Goal: Unclear: Browse casually

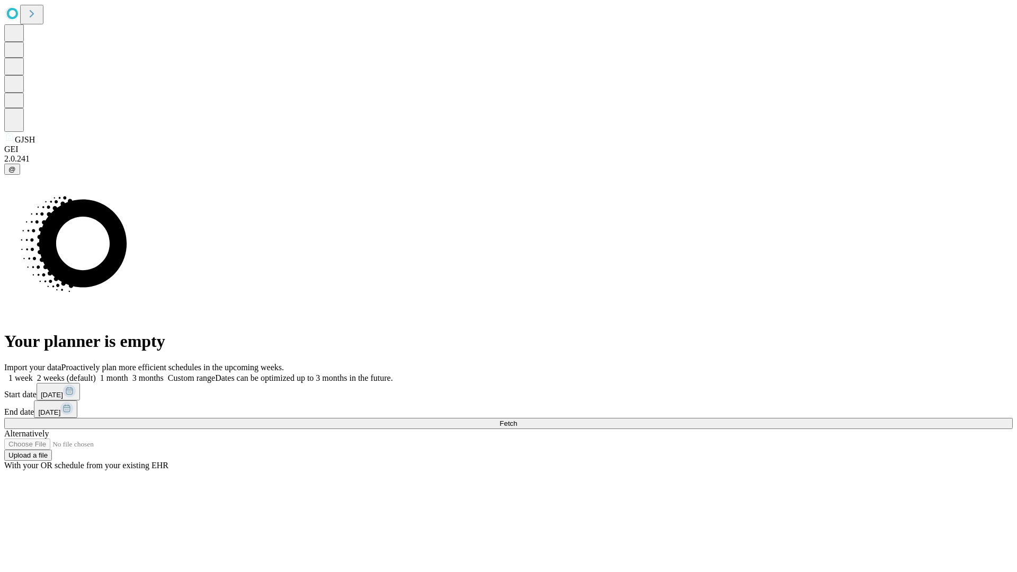
click at [517, 419] on span "Fetch" at bounding box center [507, 423] width 17 height 8
